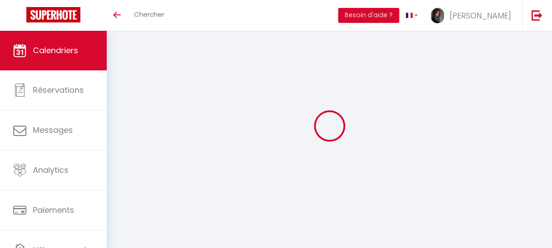
select select
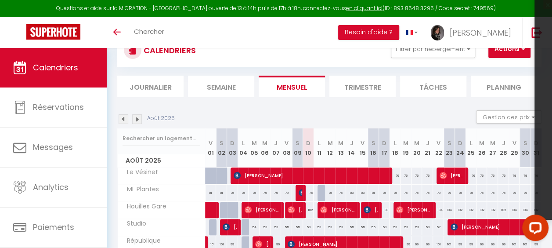
click at [306, 190] on div "76" at bounding box center [308, 192] width 11 height 16
type input "76"
select select "1"
type input "Dim 10 Août 2025"
type input "Lun 11 Août 2025"
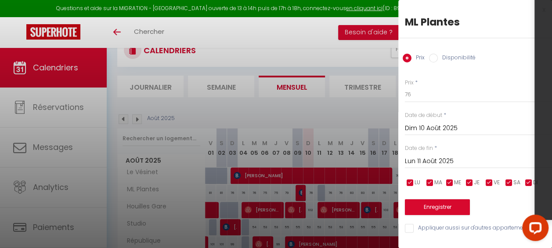
click at [434, 60] on input "Disponibilité" at bounding box center [433, 58] width 9 height 9
radio input "true"
radio input "false"
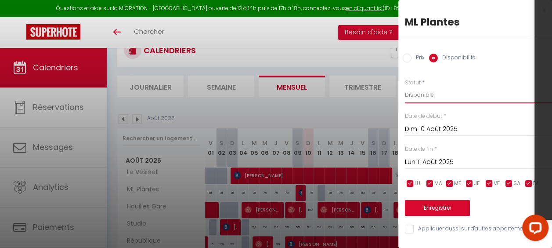
click at [421, 93] on select "Disponible Indisponible" at bounding box center [478, 94] width 147 height 17
select select "0"
click at [405, 86] on select "Disponible Indisponible" at bounding box center [478, 94] width 147 height 17
click at [429, 210] on button "Enregistrer" at bounding box center [437, 208] width 65 height 16
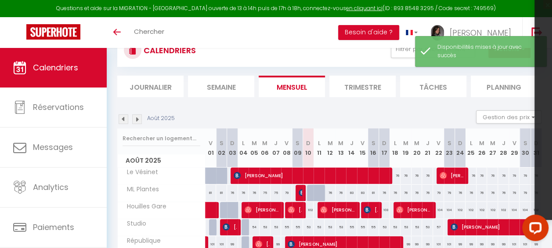
click at [313, 189] on div at bounding box center [318, 192] width 11 height 17
select select "1"
type input "Lun 11 Août 2025"
type input "[DATE] Août 2025"
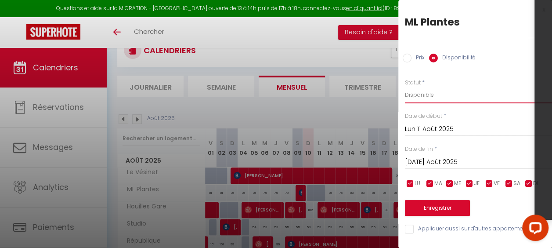
click at [421, 97] on select "Disponible Indisponible" at bounding box center [478, 94] width 147 height 17
click at [420, 97] on select "Disponible Indisponible" at bounding box center [478, 94] width 147 height 17
click at [437, 209] on button "Enregistrer" at bounding box center [437, 208] width 65 height 16
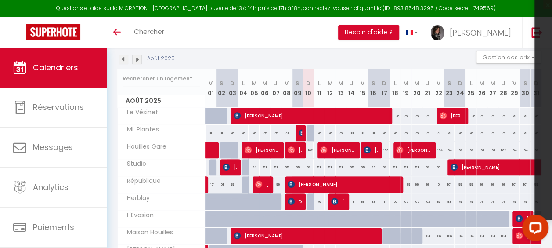
scroll to position [90, 0]
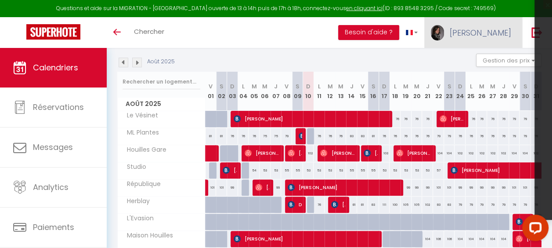
click at [493, 34] on span "[PERSON_NAME]" at bounding box center [479, 32] width 61 height 11
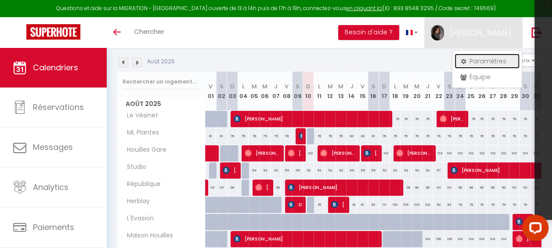
click at [487, 58] on link "Paramètres" at bounding box center [486, 61] width 65 height 15
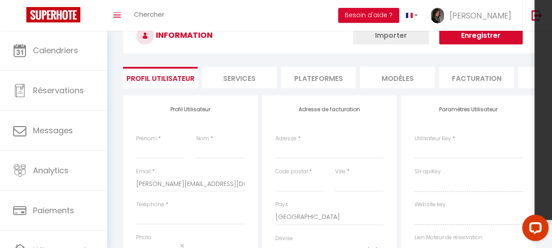
type input "[PERSON_NAME]"
type input "PICQ"
type input "0609385175"
type input "[STREET_ADDRESS]"
type input "78500"
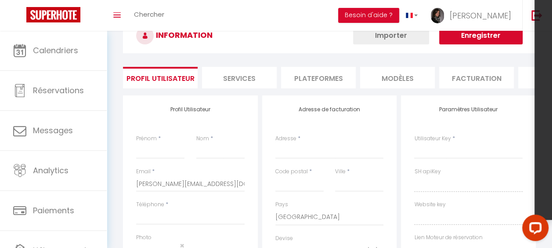
type input "SARTROUVILLE"
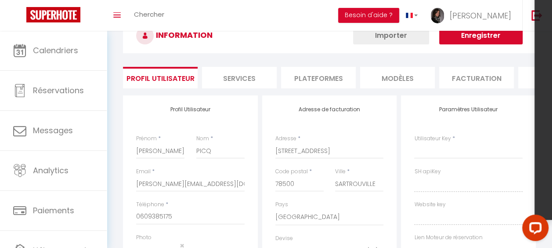
select select "28"
type input "1glUiZcFLCWJ1QZYGctjHXES1"
type input "cgdvHLUGlnN3AARD0DGM16h8k"
select select "fr"
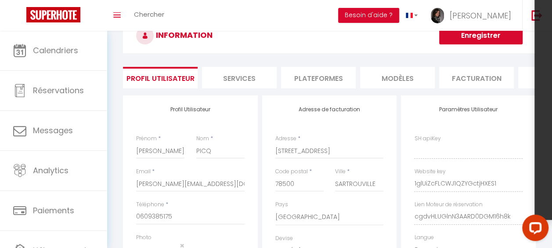
type input "1glUiZcFLCWJ1QZYGctjHXES1"
type input "cgdvHLUGlnN3AARD0DGM16h8k"
type input "[URL][DOMAIN_NAME]"
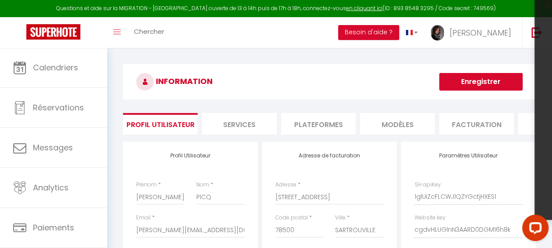
scroll to position [0, 0]
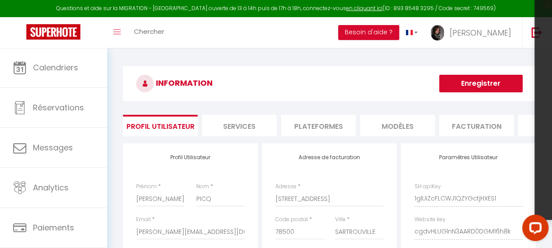
click at [326, 127] on li "Plateformes" at bounding box center [318, 126] width 75 height 22
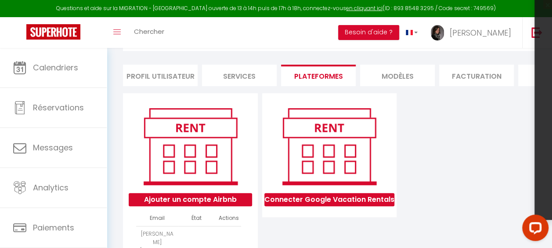
scroll to position [44, 0]
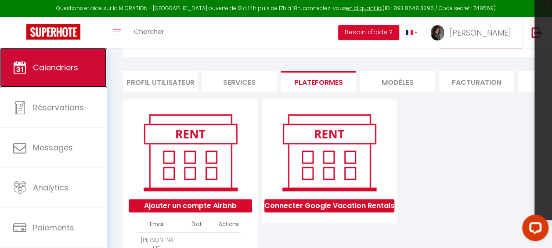
click at [66, 68] on span "Calendriers" at bounding box center [55, 67] width 45 height 11
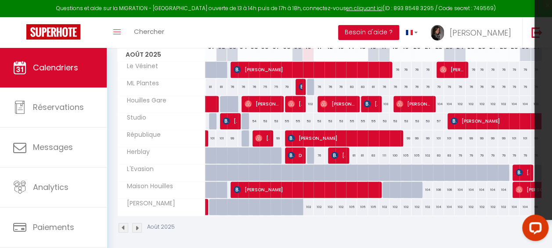
scroll to position [177, 0]
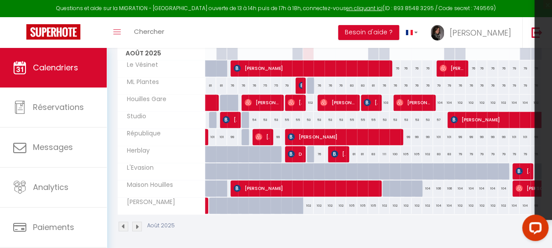
click at [122, 225] on img at bounding box center [123, 226] width 10 height 10
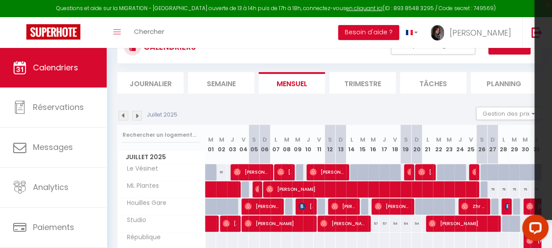
scroll to position [72, 0]
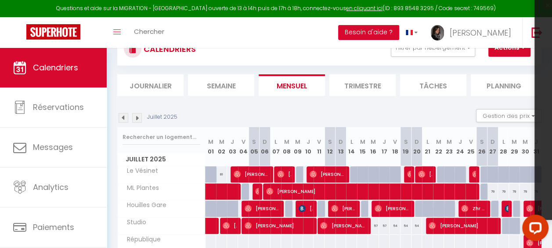
click at [140, 117] on img at bounding box center [137, 118] width 10 height 10
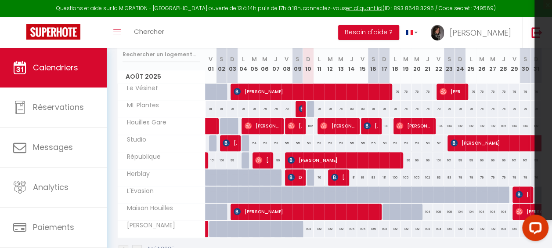
scroll to position [155, 0]
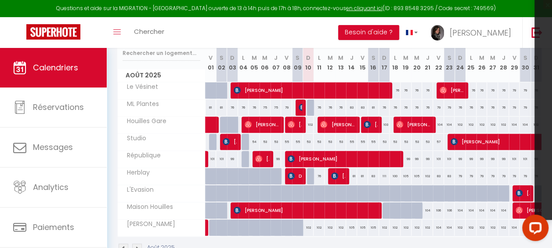
click at [308, 122] on div "102" at bounding box center [308, 124] width 11 height 16
type input "102"
select select "1"
type input "Dim 10 Août 2025"
type input "Lun 11 Août 2025"
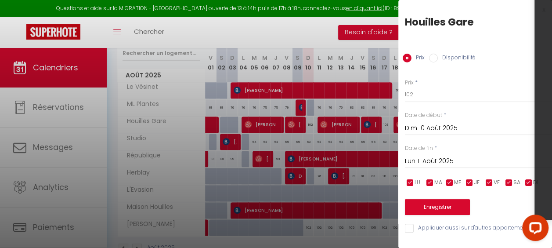
click at [431, 60] on input "Disponibilité" at bounding box center [433, 58] width 9 height 9
radio input "true"
radio input "false"
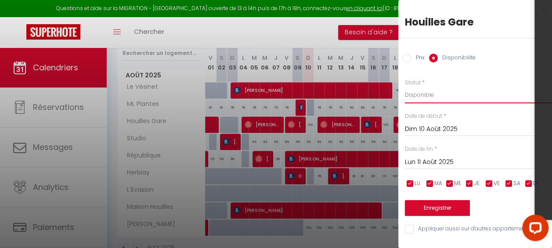
click at [417, 94] on select "Disponible Indisponible" at bounding box center [478, 94] width 147 height 17
select select "0"
click at [405, 86] on select "Disponible Indisponible" at bounding box center [478, 94] width 147 height 17
click at [441, 206] on button "Enregistrer" at bounding box center [437, 208] width 65 height 16
